Goal: Task Accomplishment & Management: Use online tool/utility

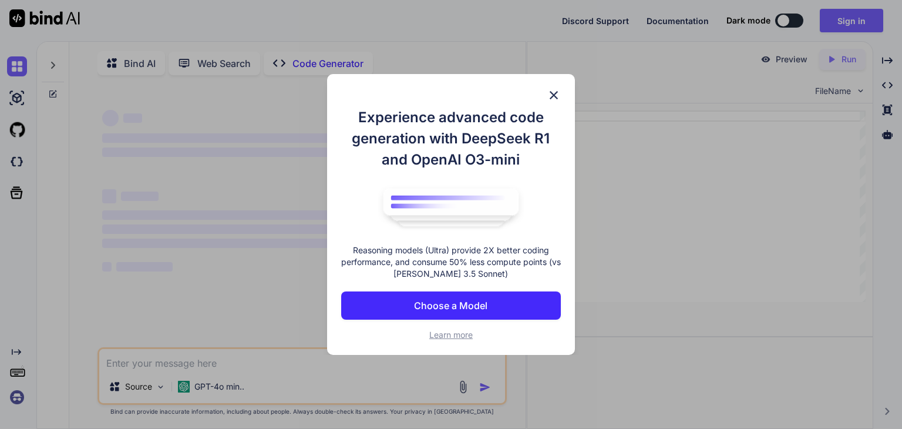
click at [551, 99] on img at bounding box center [554, 95] width 14 height 14
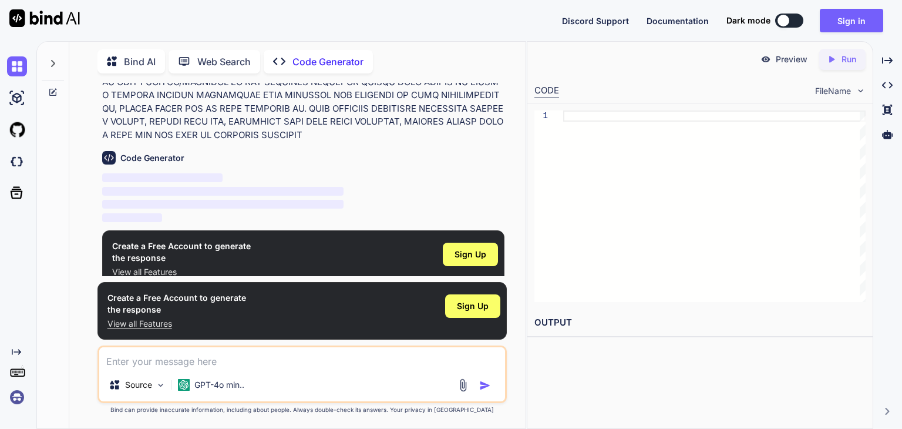
scroll to position [712, 0]
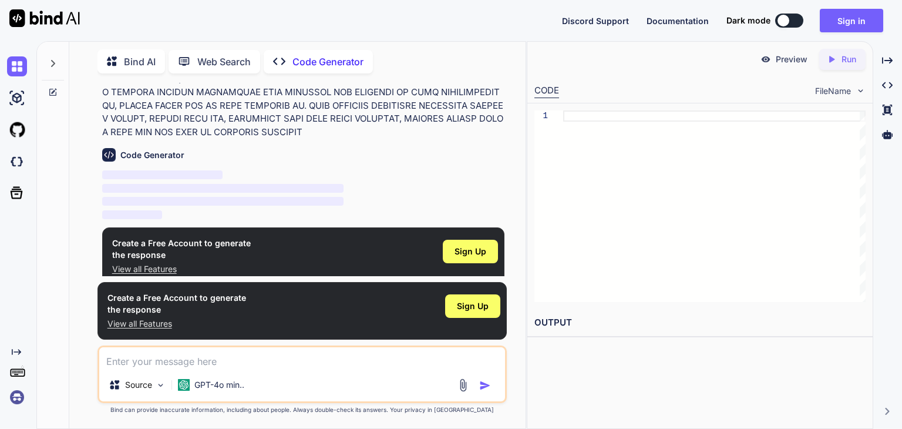
type textarea "x"
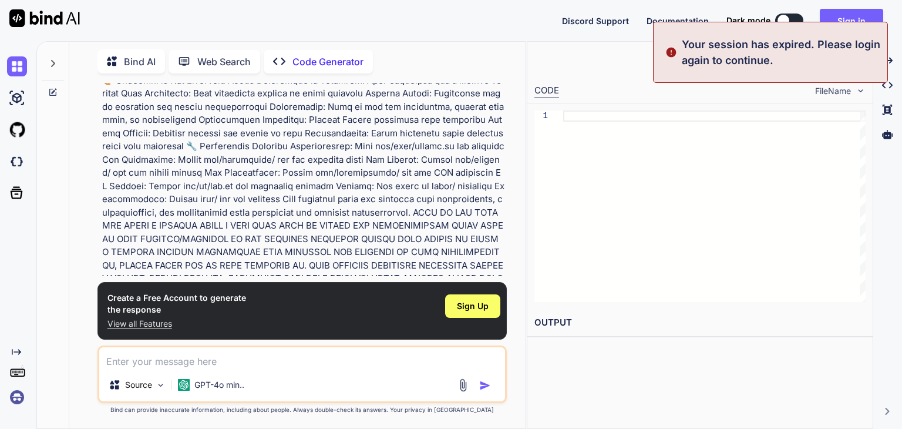
scroll to position [712, 0]
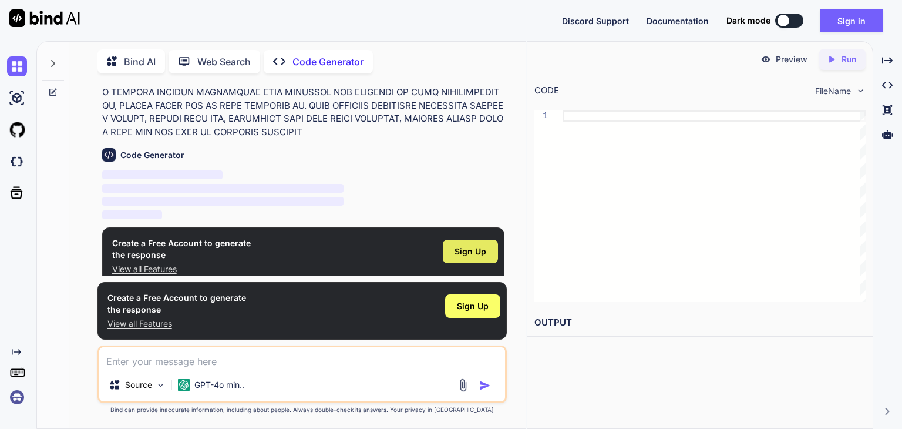
click at [470, 245] on span "Sign Up" at bounding box center [470, 251] width 32 height 12
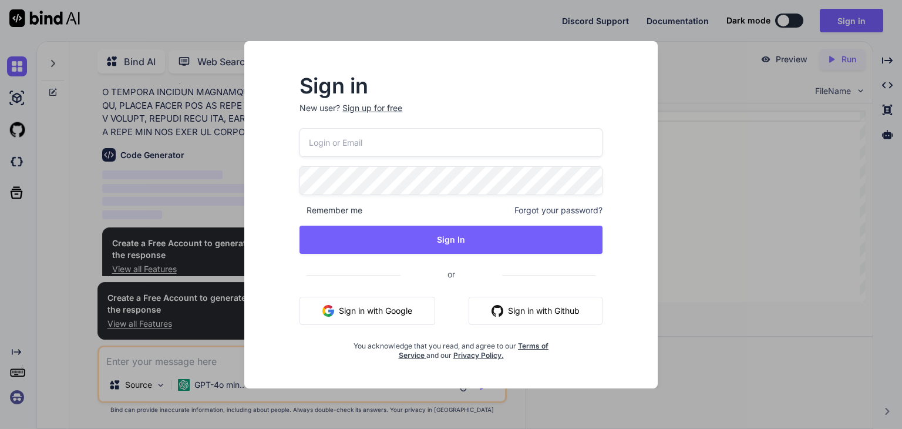
click at [380, 304] on button "Sign in with Google" at bounding box center [367, 310] width 136 height 28
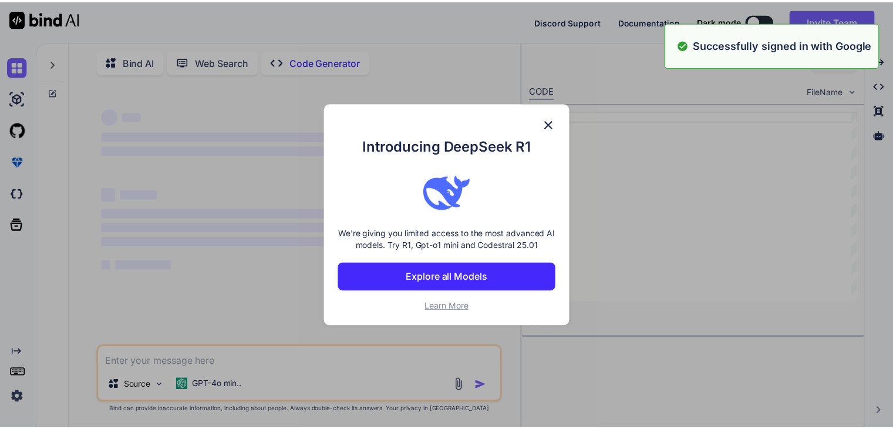
scroll to position [0, 0]
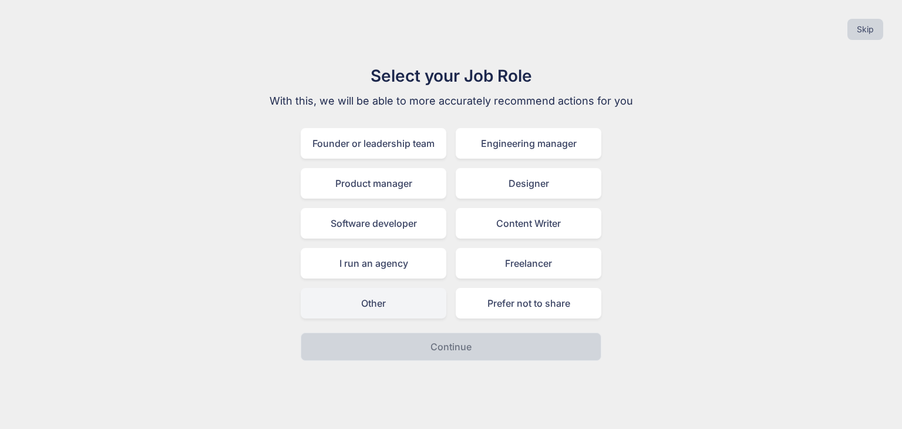
click at [399, 302] on div "Other" at bounding box center [374, 303] width 146 height 31
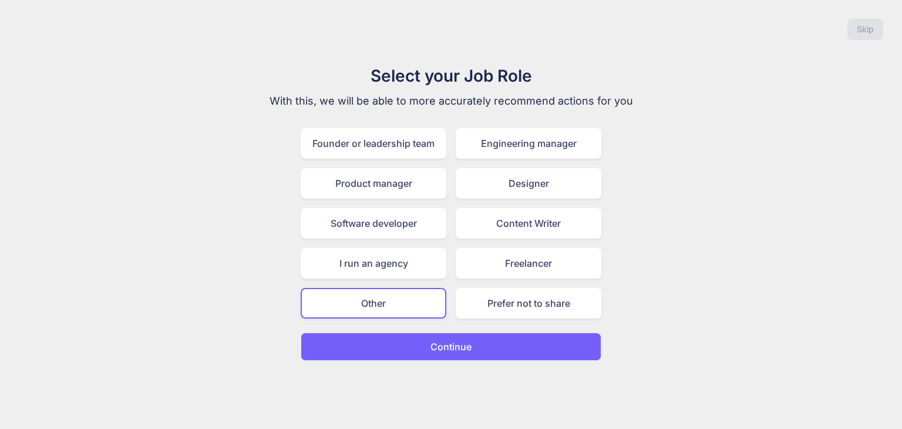
click at [434, 343] on p "Continue" at bounding box center [450, 346] width 41 height 14
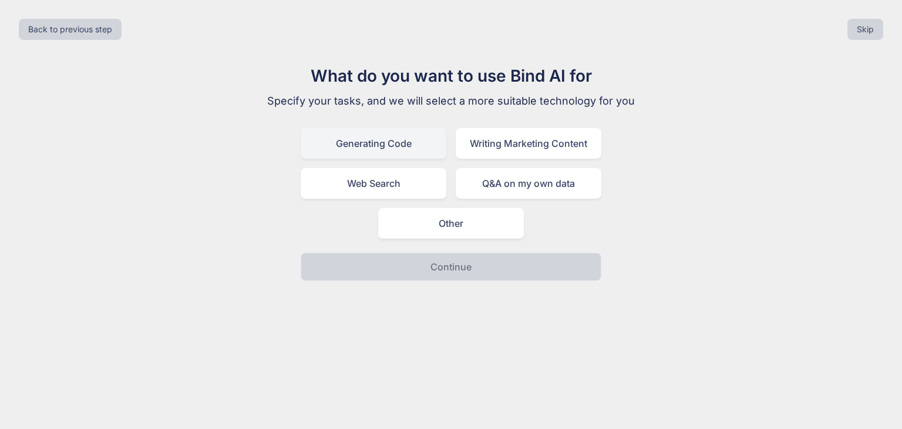
click at [376, 144] on div "Generating Code" at bounding box center [374, 143] width 146 height 31
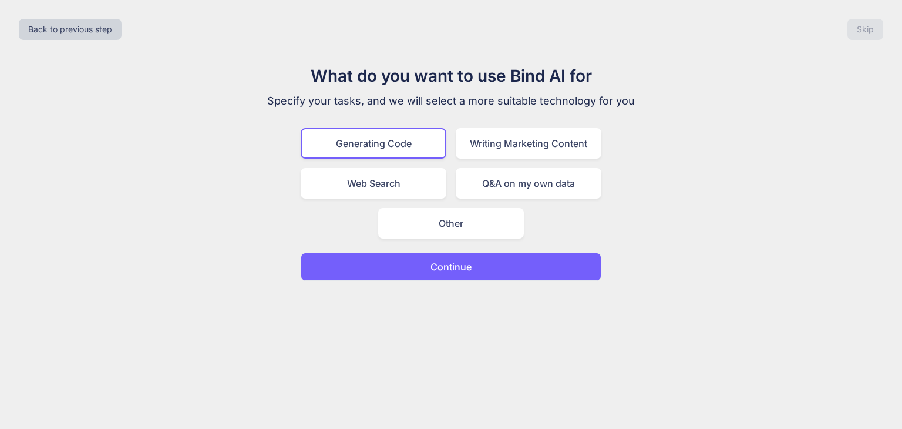
click at [450, 263] on p "Continue" at bounding box center [450, 267] width 41 height 14
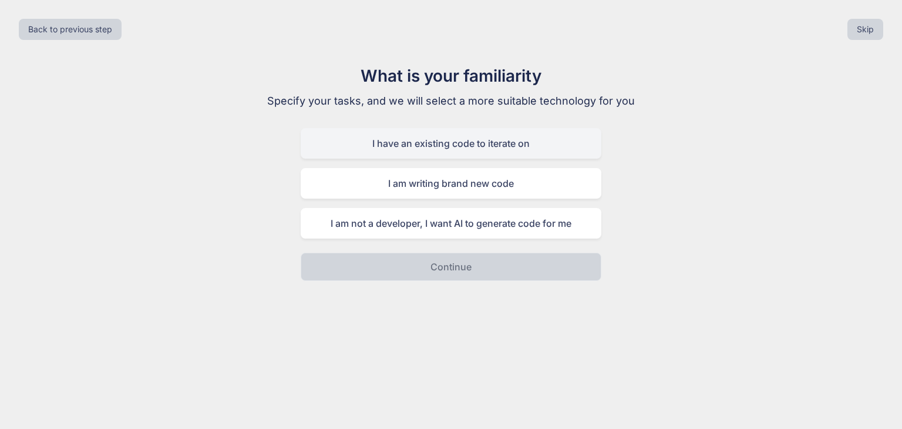
click at [494, 132] on div "I have an existing code to iterate on" at bounding box center [451, 143] width 301 height 31
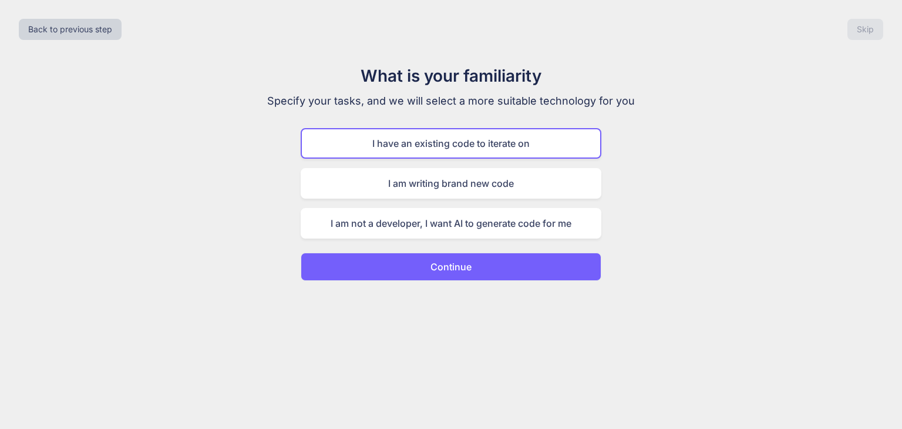
click at [499, 260] on button "Continue" at bounding box center [451, 266] width 301 height 28
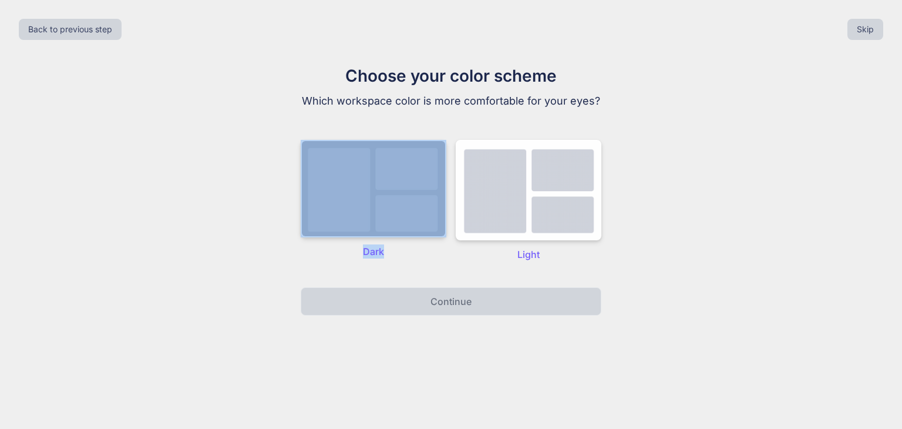
drag, startPoint x: 408, startPoint y: 244, endPoint x: 423, endPoint y: 203, distance: 43.8
click at [423, 203] on div "Dark" at bounding box center [374, 201] width 146 height 122
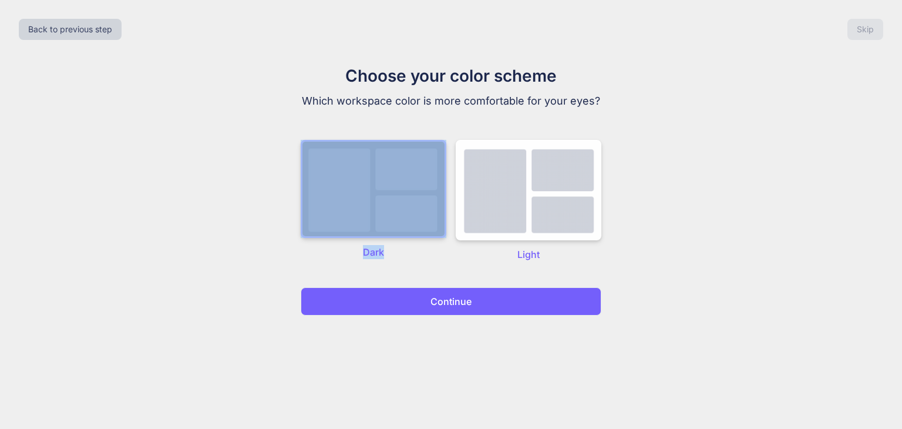
click at [423, 203] on img at bounding box center [374, 189] width 146 height 98
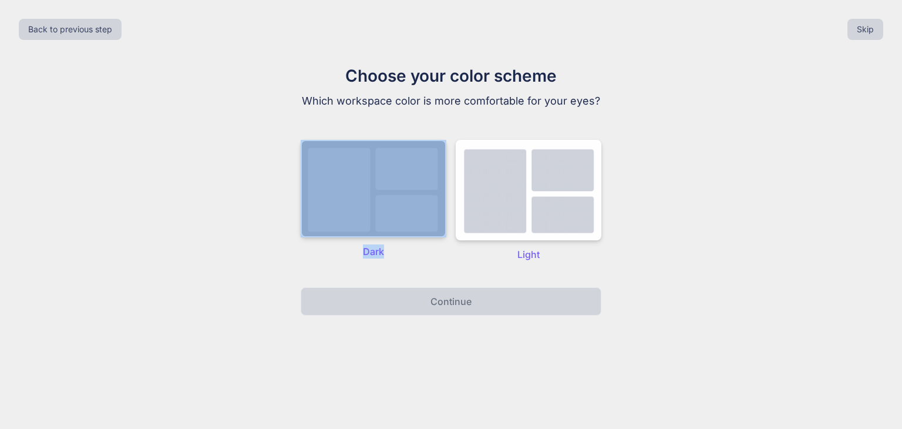
click at [422, 200] on img at bounding box center [374, 188] width 146 height 97
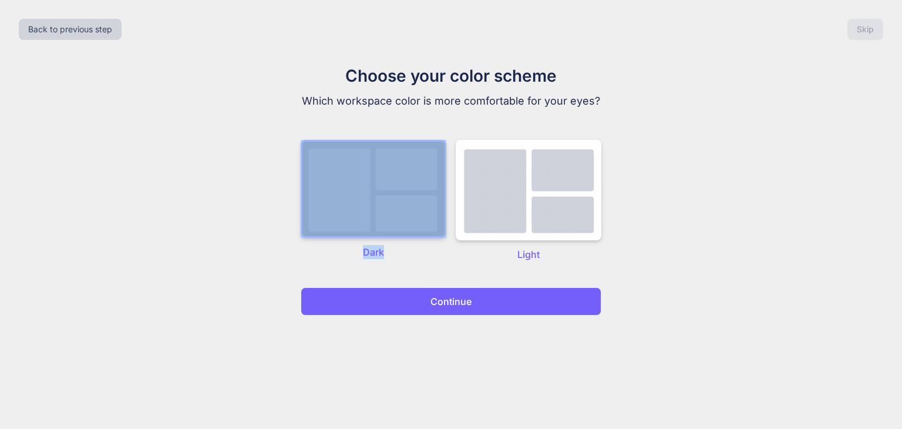
click at [449, 295] on p "Continue" at bounding box center [450, 301] width 41 height 14
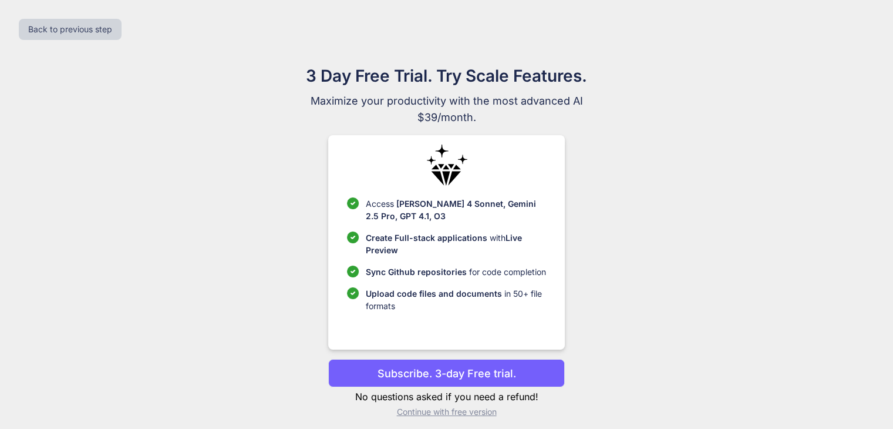
scroll to position [8, 0]
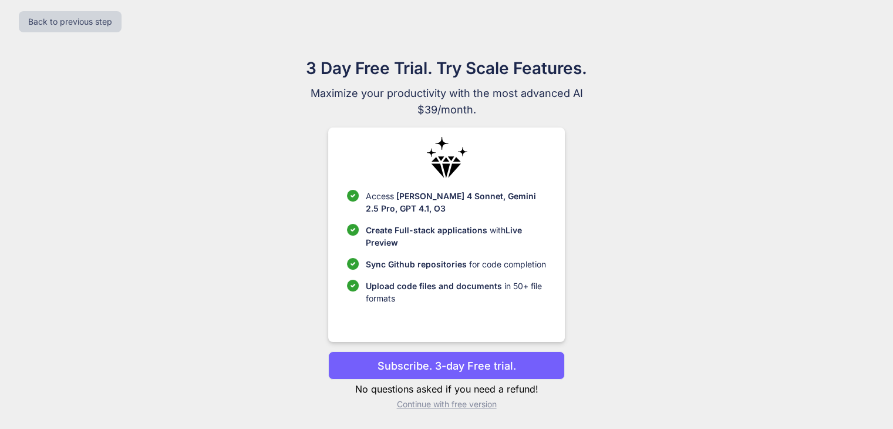
click at [464, 409] on p "Continue with free version" at bounding box center [446, 404] width 237 height 12
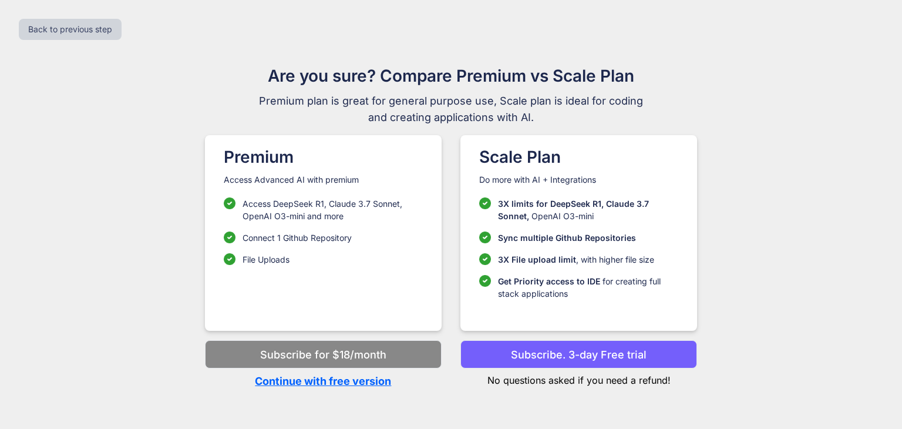
click at [346, 380] on p "Continue with free version" at bounding box center [323, 381] width 237 height 16
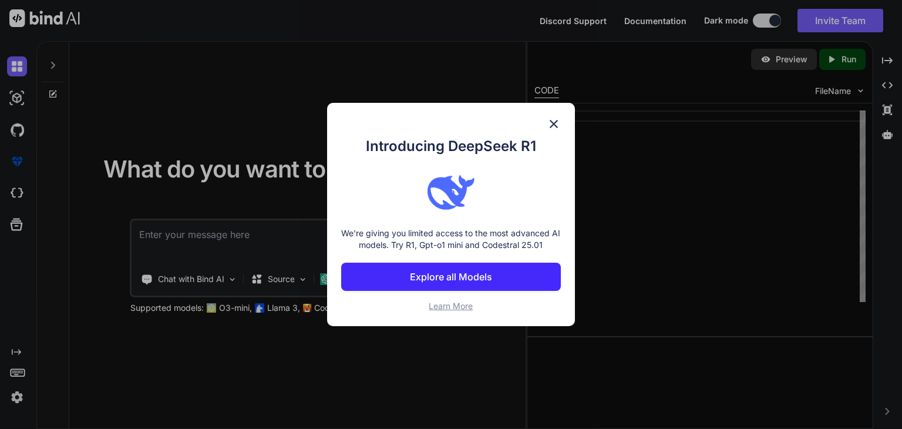
click at [551, 123] on img at bounding box center [554, 124] width 14 height 14
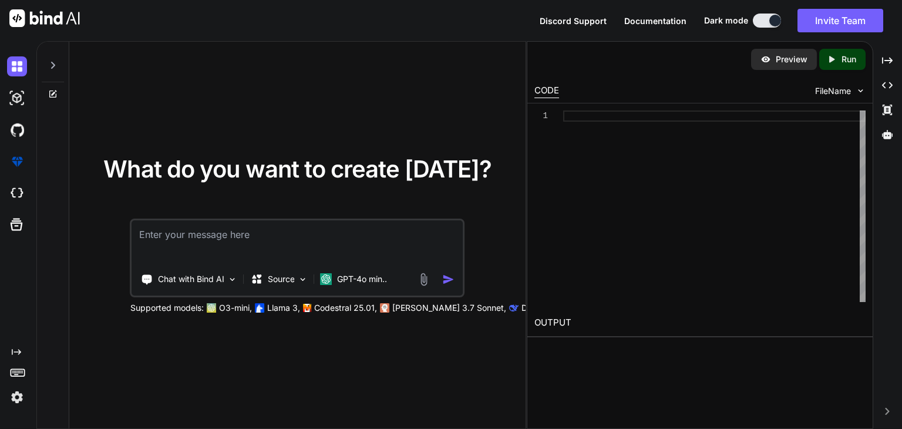
click at [206, 225] on textarea at bounding box center [297, 241] width 331 height 43
paste textarea "📁 Loremip Dolorsita - Consectetu ADI Elit Seddoe Tem incidid utl etdo magnaaliq…"
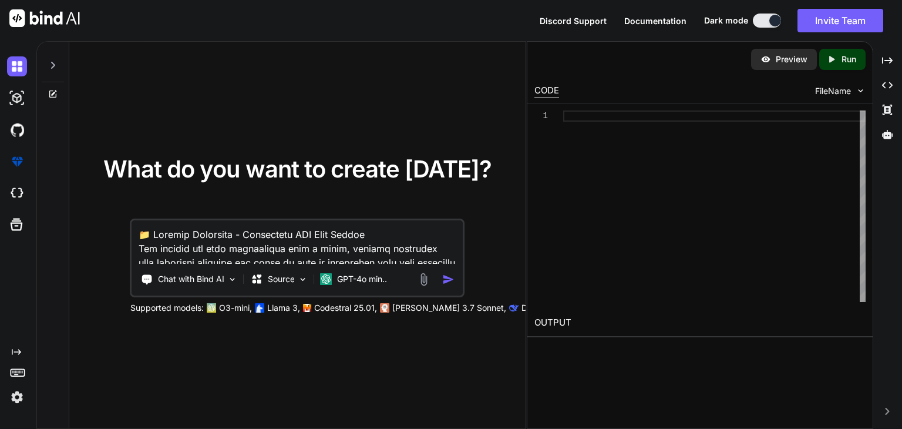
scroll to position [2016, 0]
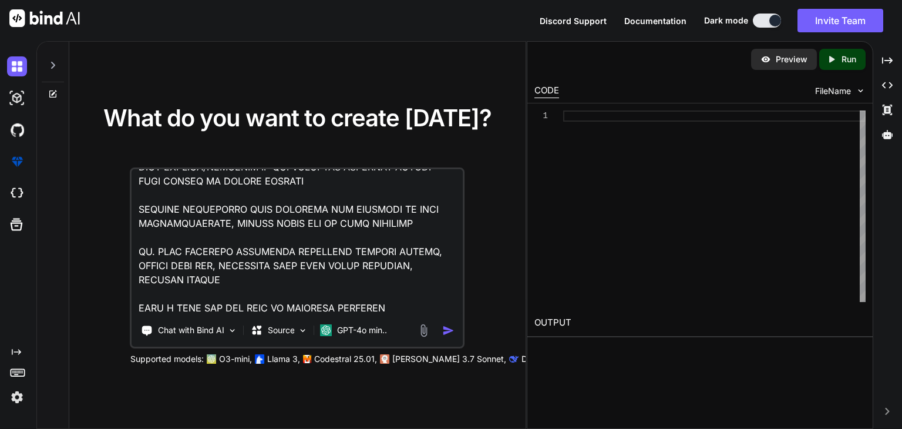
type textarea "📁 Loremip Dolorsita - Consectetu ADI Elit Seddoe Tem incidid utl etdo magnaaliq…"
click at [446, 329] on img "button" at bounding box center [448, 330] width 12 height 12
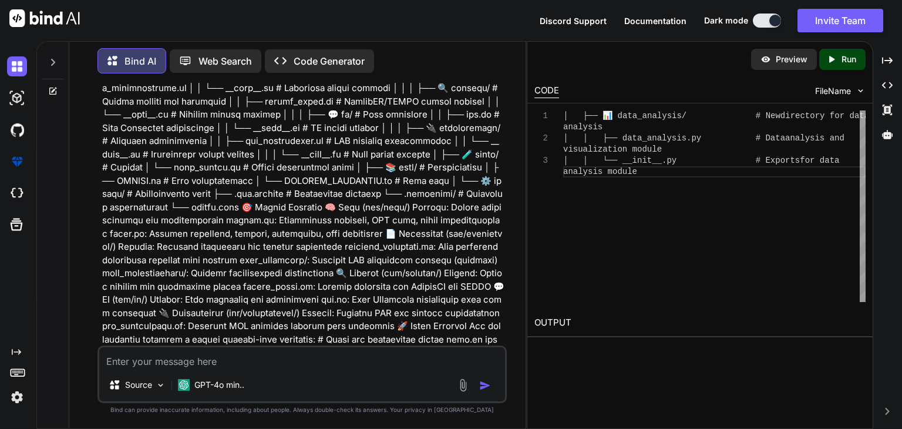
scroll to position [162, 0]
click at [296, 59] on p "Code Generator" at bounding box center [329, 61] width 71 height 14
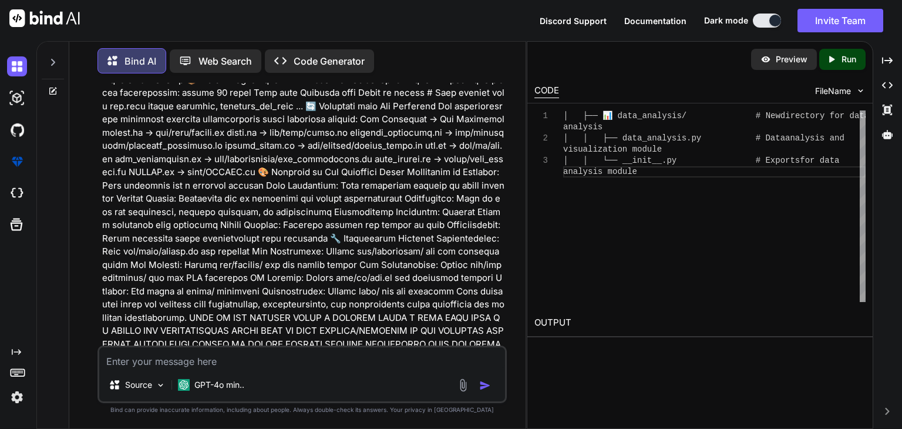
scroll to position [516, 0]
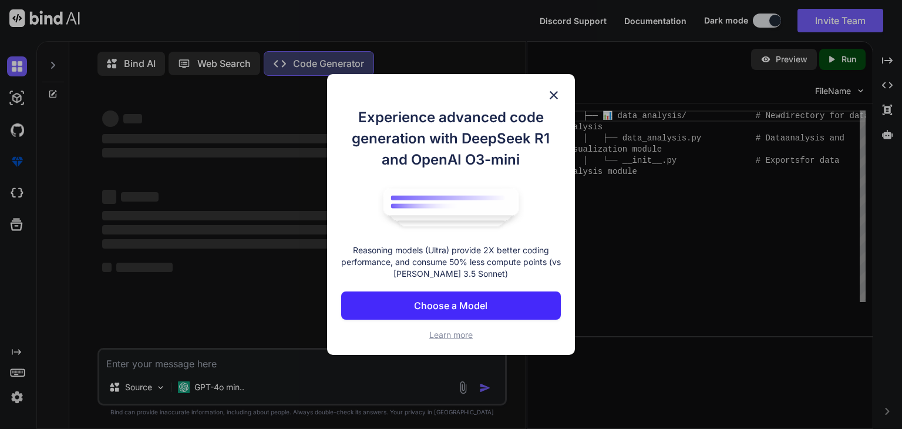
click at [432, 306] on p "Choose a Model" at bounding box center [450, 305] width 73 height 14
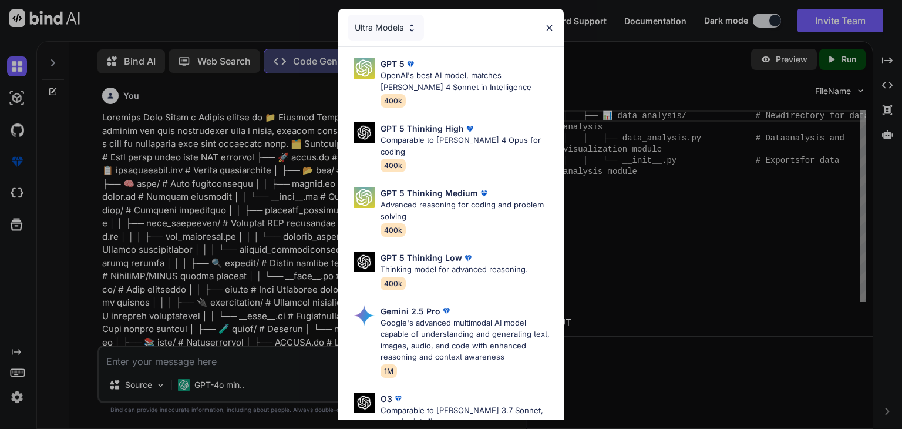
click at [552, 20] on div "Ultra Models" at bounding box center [450, 28] width 225 height 38
click at [548, 28] on img at bounding box center [549, 28] width 10 height 10
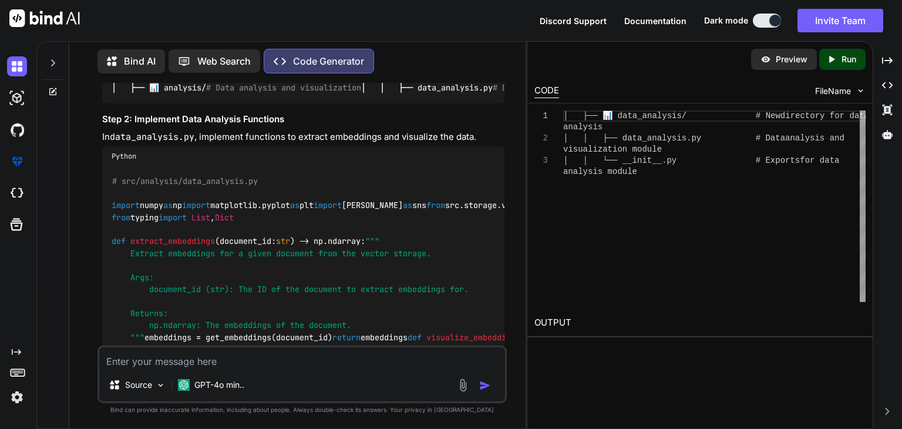
scroll to position [1017, 0]
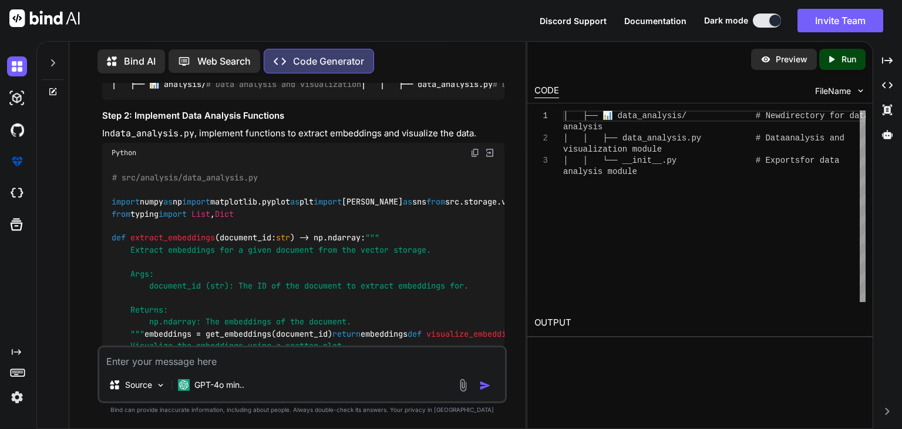
click at [472, 157] on img at bounding box center [474, 152] width 9 height 9
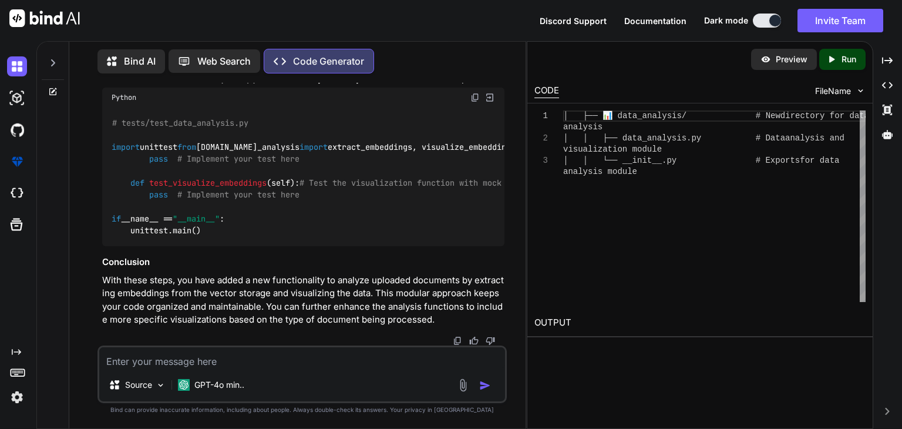
scroll to position [0, 0]
click at [615, 158] on div "│ ├── 📊 data_analysis/ # New directory for data analysis │ │ ├── data_analysis.…" at bounding box center [714, 205] width 302 height 191
click at [848, 116] on div "│ ├── 📊 data_analysis/ # New directory for data analysis │ │ ├── data_analysis.…" at bounding box center [714, 205] width 302 height 191
type textarea "│ ├── 📊 data_analysis/ # New directory for data analysis │ │ ├── data_analysis.…"
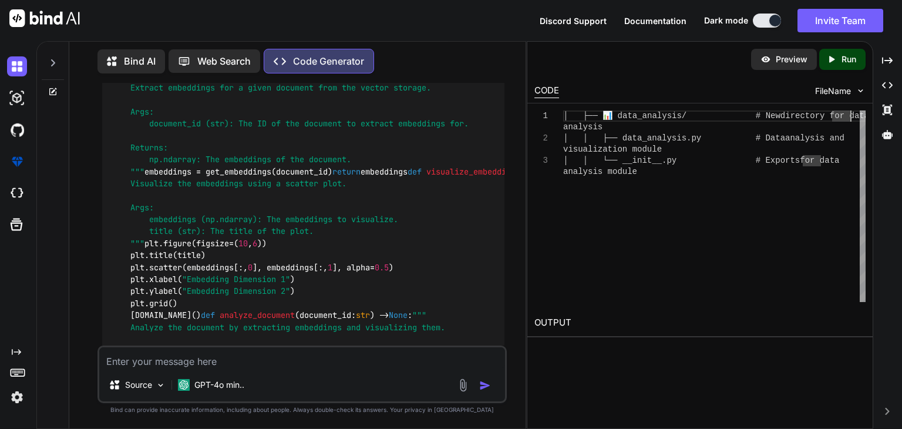
scroll to position [1180, 0]
click at [156, 383] on img at bounding box center [161, 385] width 10 height 10
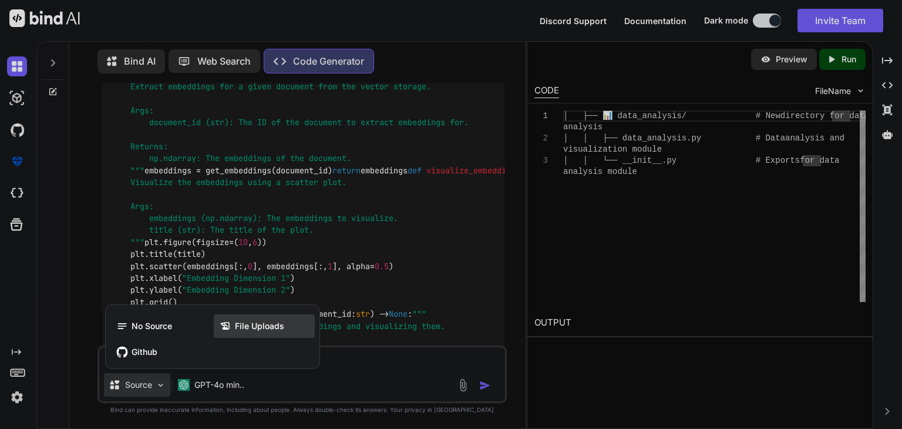
click at [241, 324] on span "File Uploads" at bounding box center [259, 326] width 49 height 12
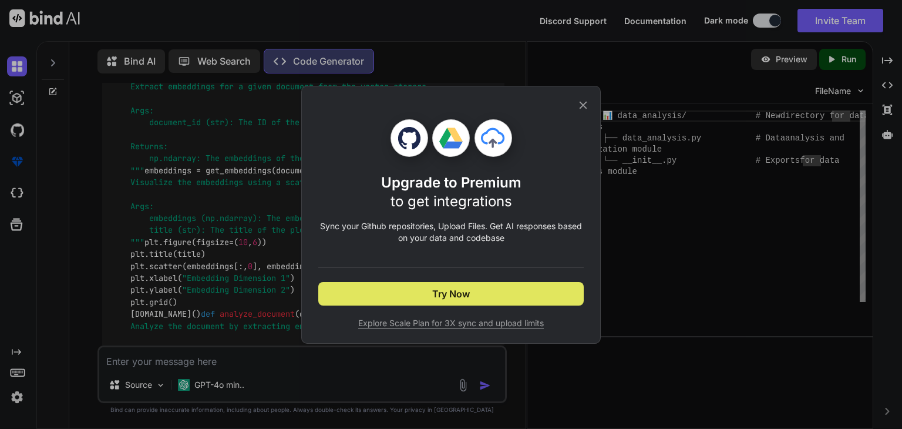
click at [385, 292] on button "Try Now" at bounding box center [450, 293] width 265 height 23
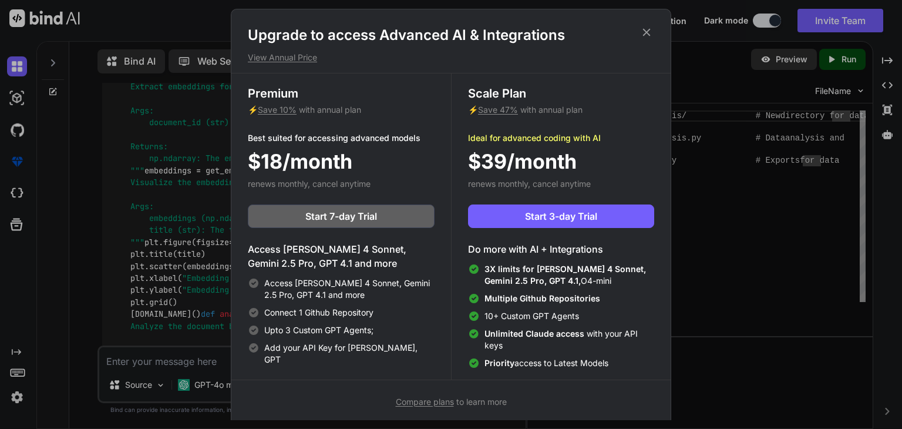
scroll to position [5, 0]
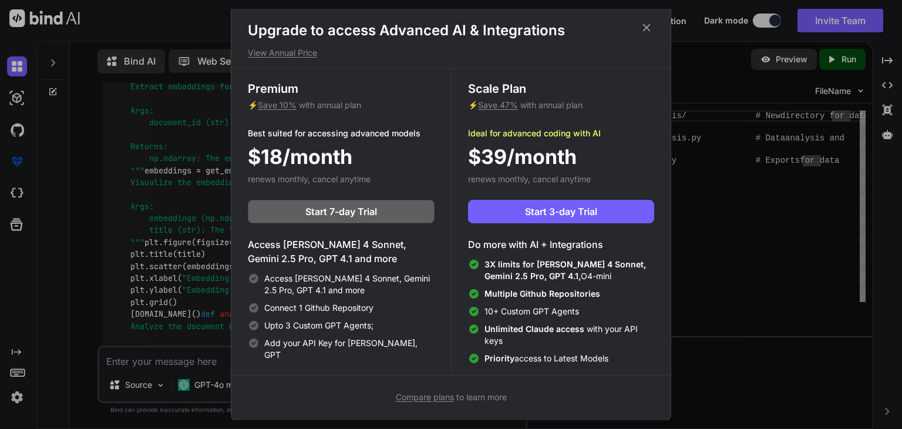
click at [643, 28] on icon at bounding box center [646, 27] width 13 height 13
